Goal: Navigation & Orientation: Find specific page/section

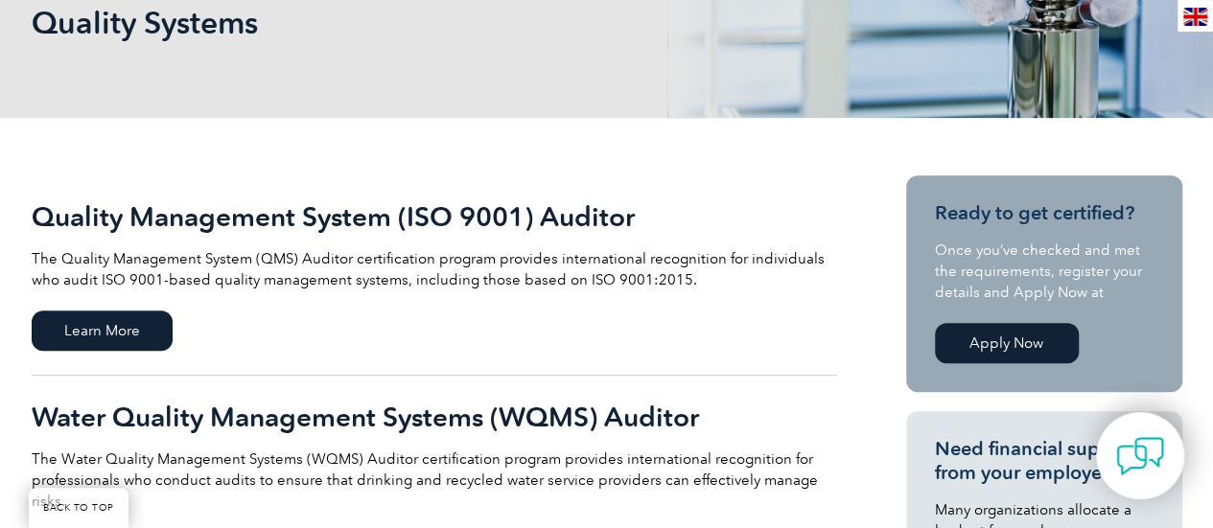
scroll to position [384, 0]
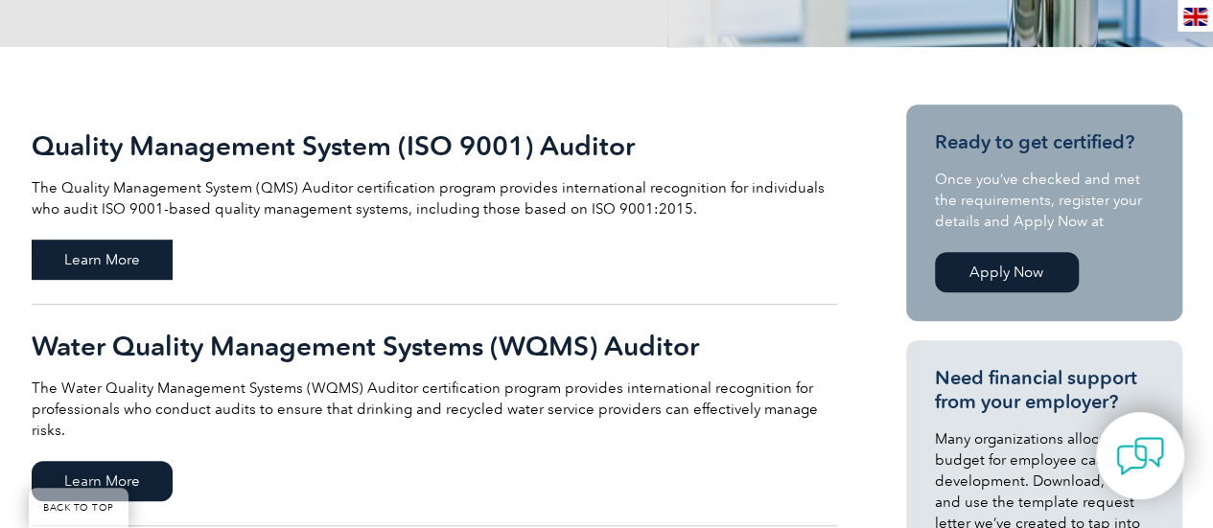
click at [139, 267] on span "Learn More" at bounding box center [102, 260] width 141 height 40
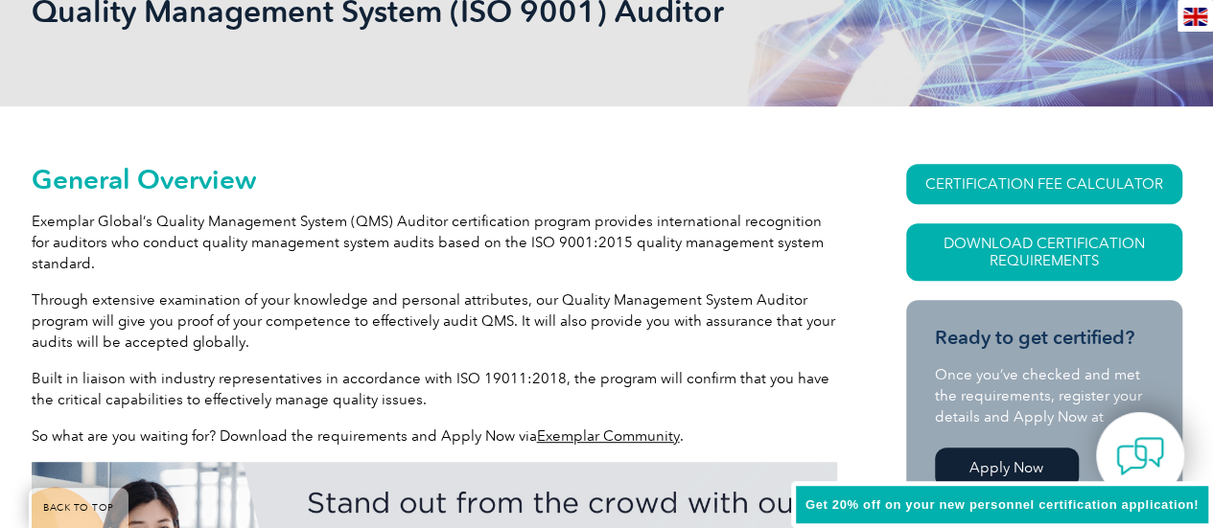
scroll to position [343, 0]
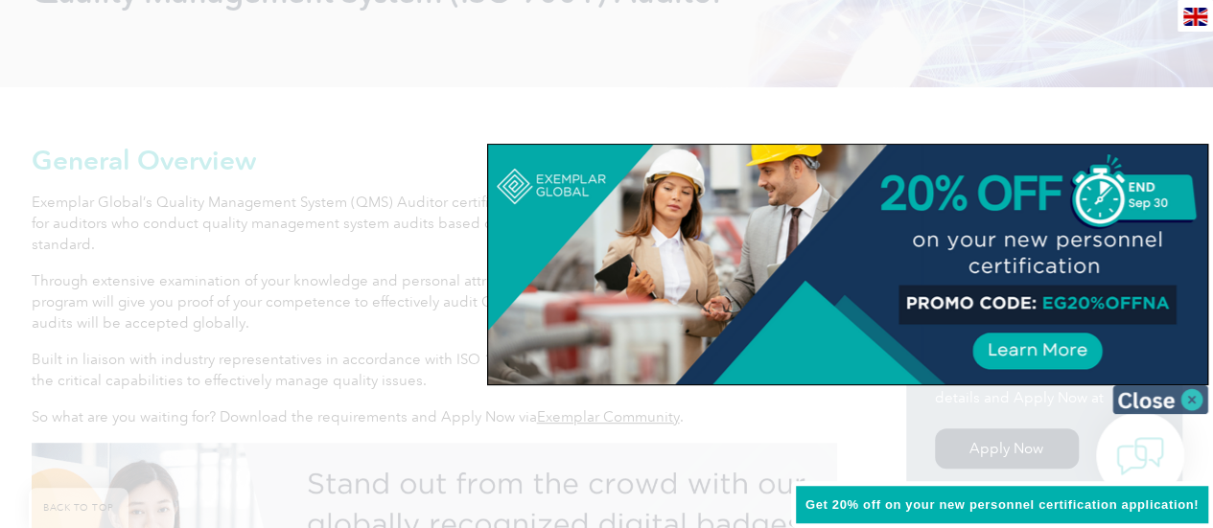
click at [1191, 400] on img at bounding box center [1161, 400] width 96 height 29
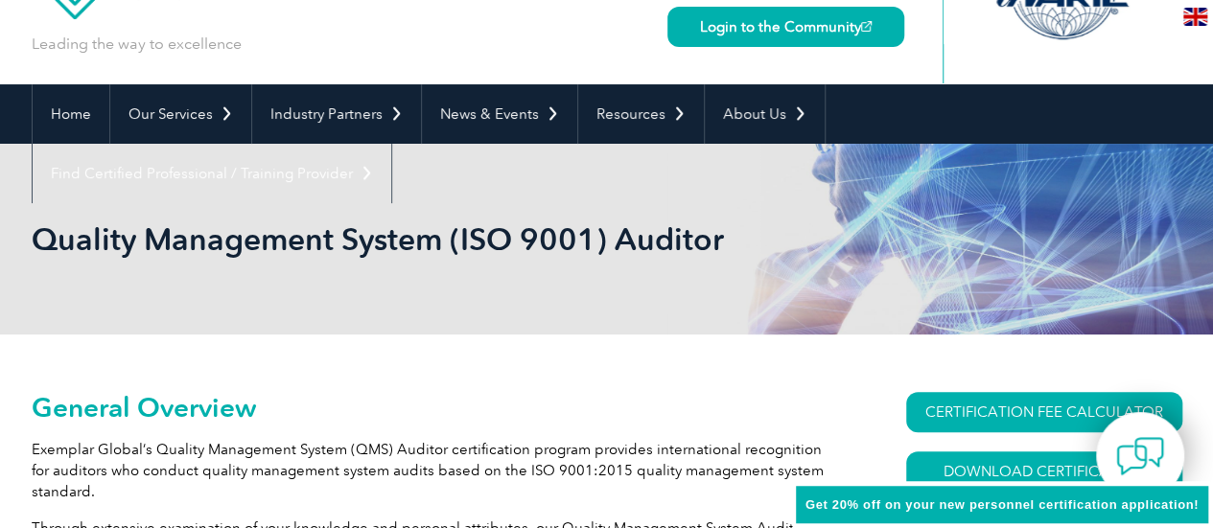
scroll to position [0, 0]
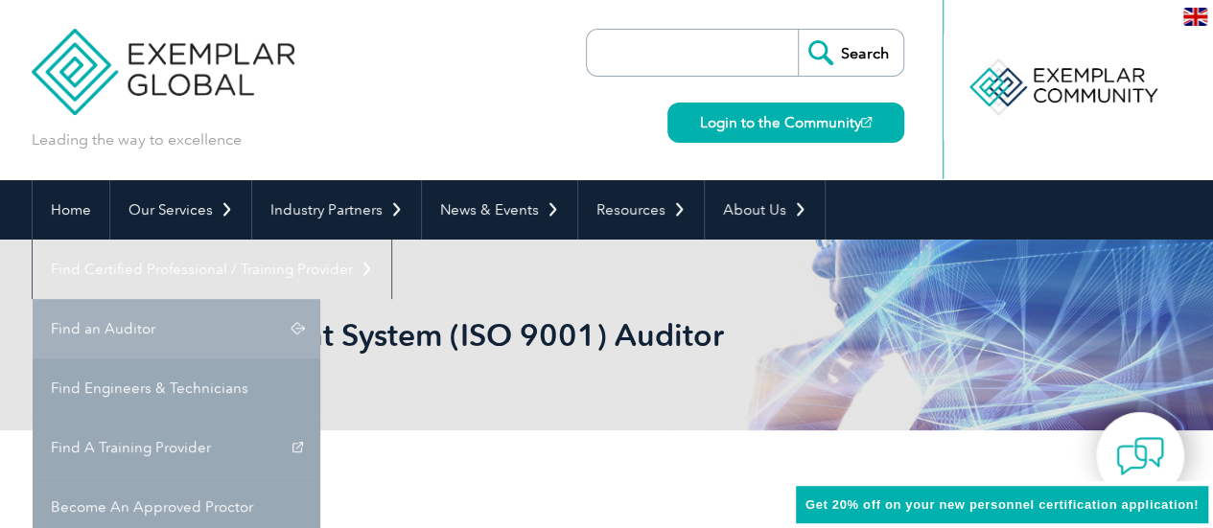
click at [320, 299] on link "Find an Auditor" at bounding box center [177, 328] width 288 height 59
